Goal: Task Accomplishment & Management: Use online tool/utility

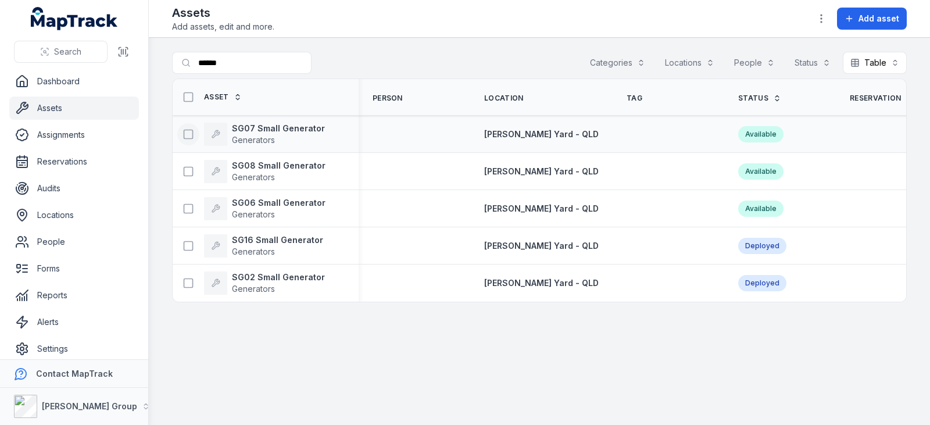
click at [187, 132] on icon at bounding box center [189, 135] width 12 height 12
click at [546, 396] on icon "button" at bounding box center [547, 397] width 12 height 12
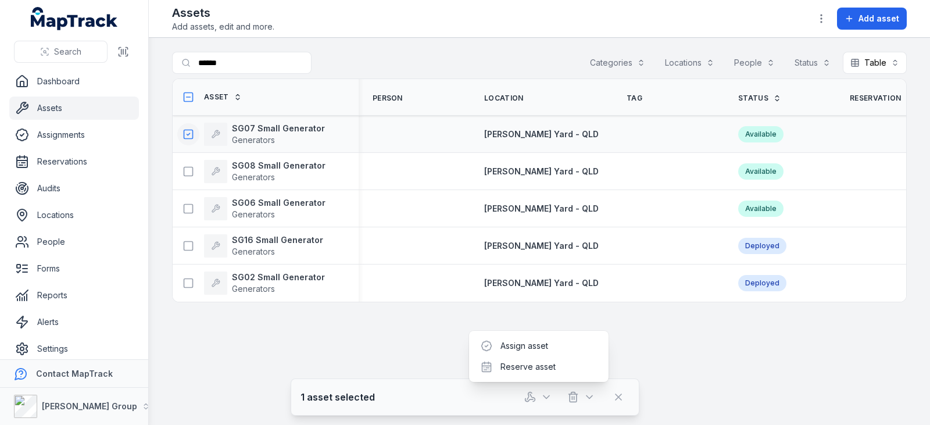
click at [700, 358] on main "Search for assets ****** Categories Locations People Status Table ***** Asset P…" at bounding box center [540, 231] width 782 height 387
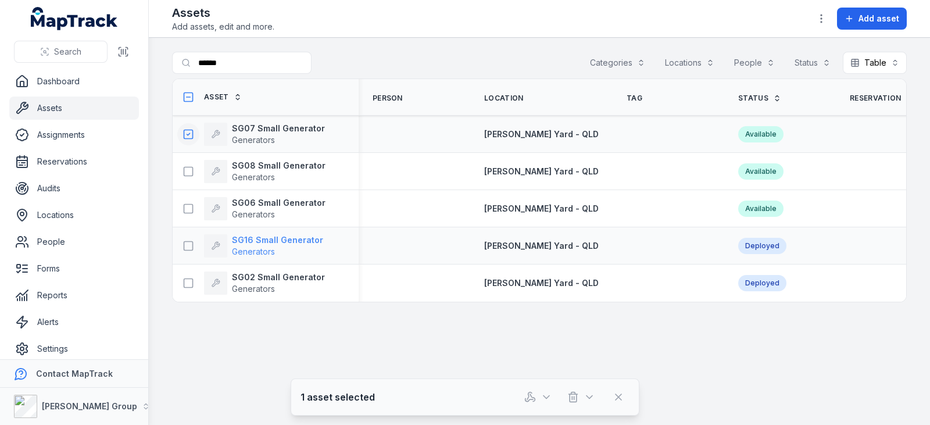
click at [261, 238] on strong "SG16 Small Generator" at bounding box center [277, 240] width 91 height 12
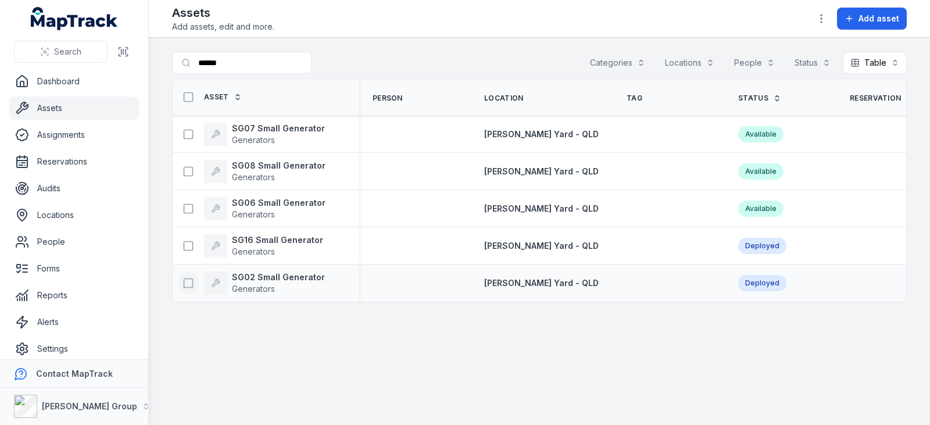
click at [183, 281] on icon at bounding box center [189, 283] width 12 height 12
click at [550, 404] on button "button" at bounding box center [538, 397] width 38 height 22
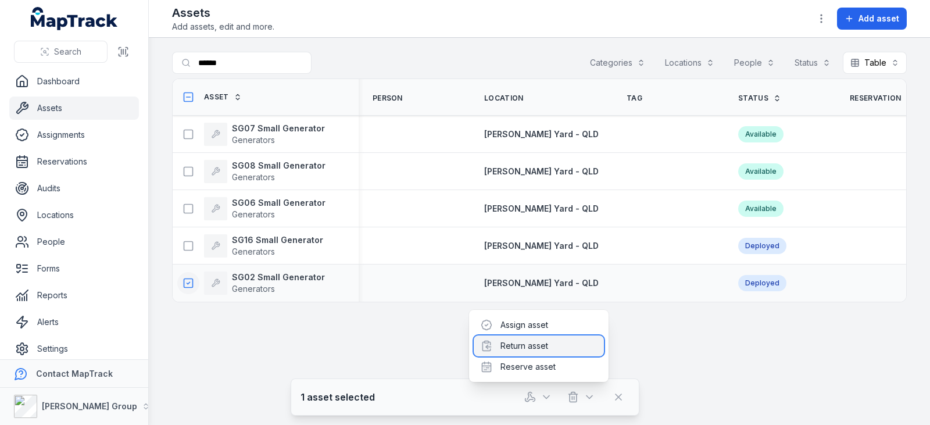
click at [533, 344] on div "Return asset" at bounding box center [539, 346] width 130 height 21
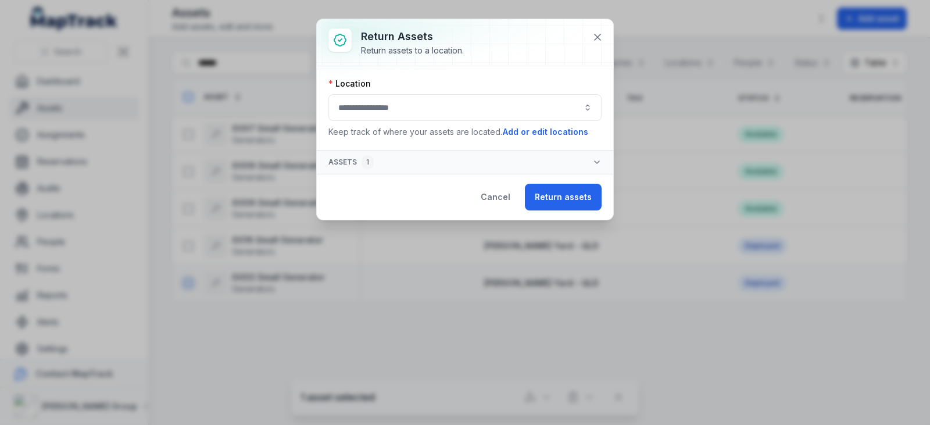
click at [530, 108] on button "button" at bounding box center [465, 107] width 273 height 27
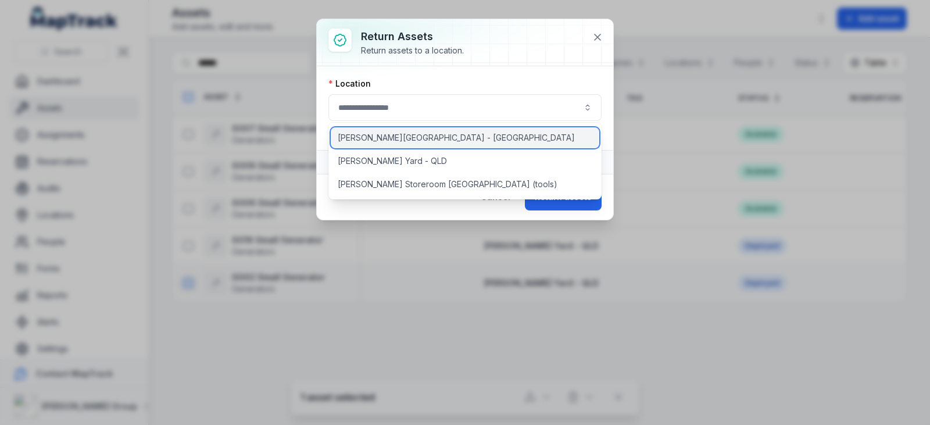
click at [419, 141] on div "[PERSON_NAME][GEOGRAPHIC_DATA] - [GEOGRAPHIC_DATA]" at bounding box center [465, 137] width 269 height 21
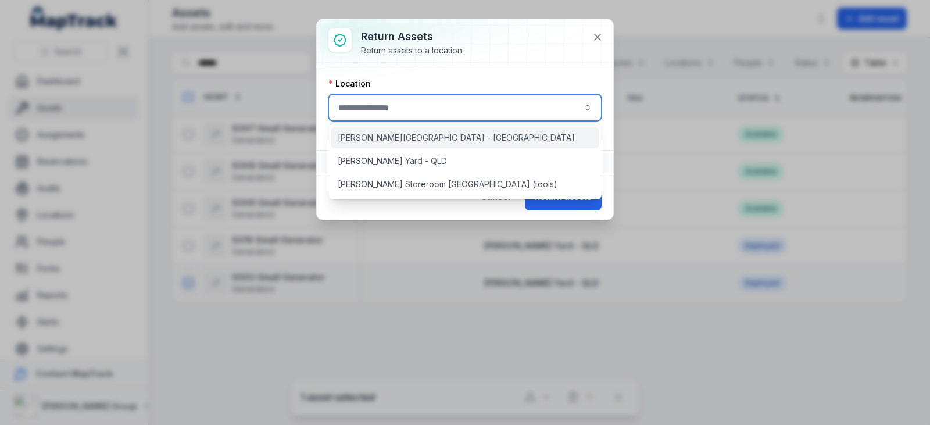
type input "**********"
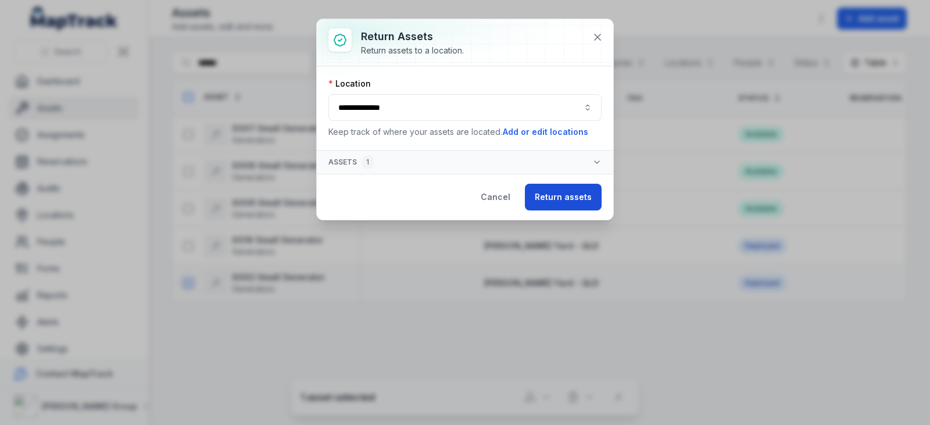
click at [556, 196] on button "Return assets" at bounding box center [563, 197] width 77 height 27
